Goal: Task Accomplishment & Management: Manage account settings

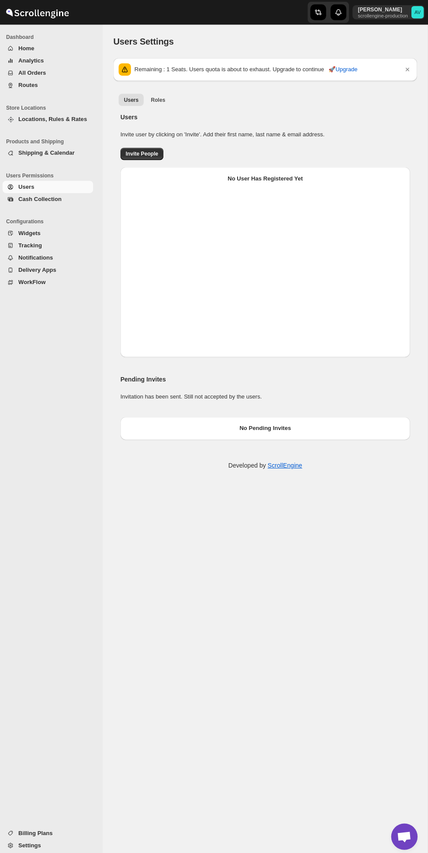
select select "637b767fbaab0276b10c91d5"
select select "637b767fbaab0276b10c91d7"
select select "637b767fbaab0276b10c91d5"
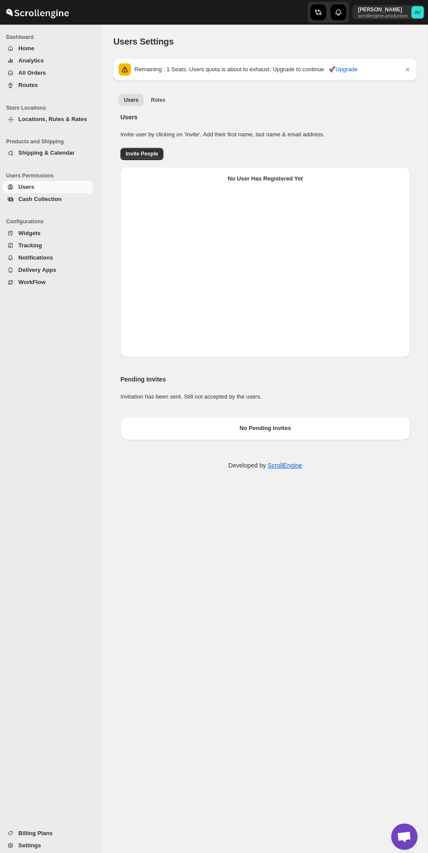
select select "637b767fbaab0276b10c91d5"
select select "637b767fbaab0276b10c91d7"
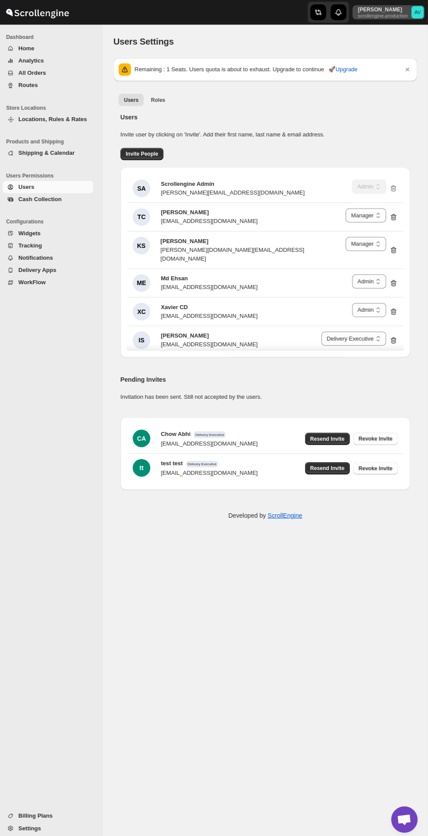
click at [418, 13] on text "AV" at bounding box center [418, 12] width 7 height 5
click at [30, 554] on div "Navigation" at bounding box center [50, 549] width 101 height 510
